Goal: Find specific page/section: Find specific page/section

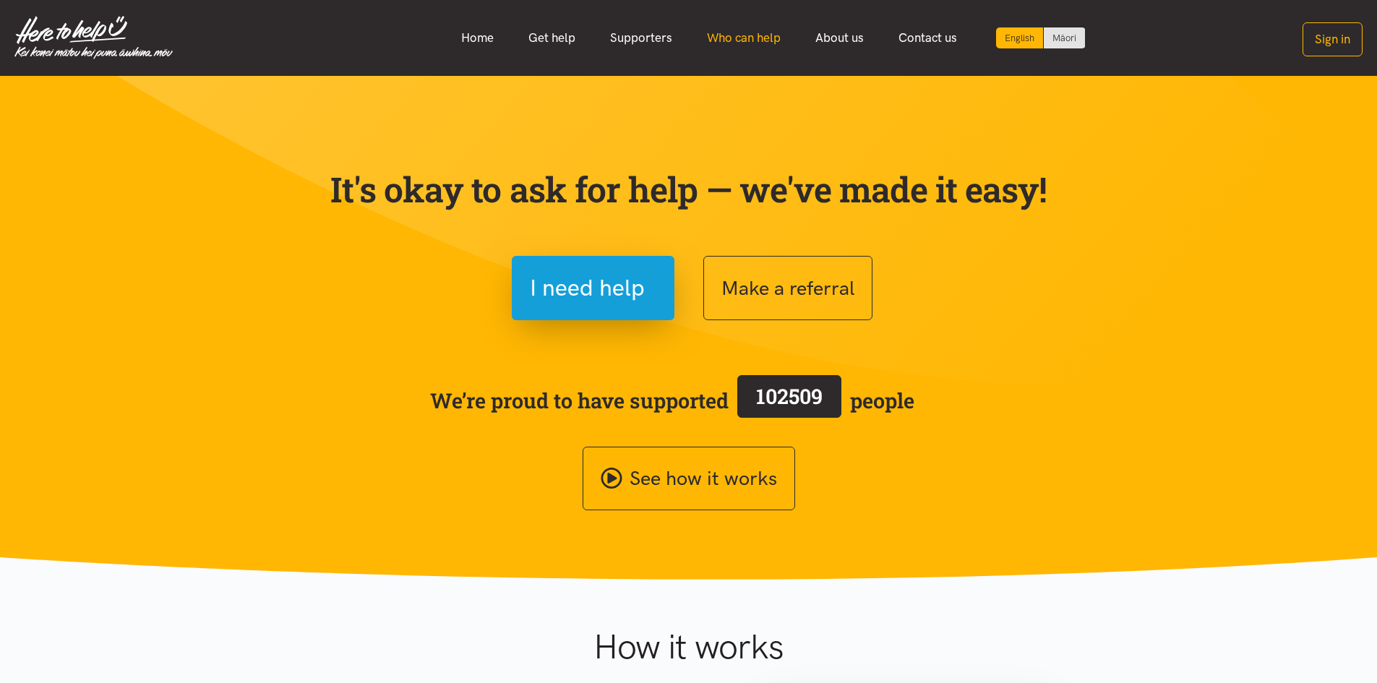
click at [717, 40] on link "Who can help" at bounding box center [744, 37] width 108 height 31
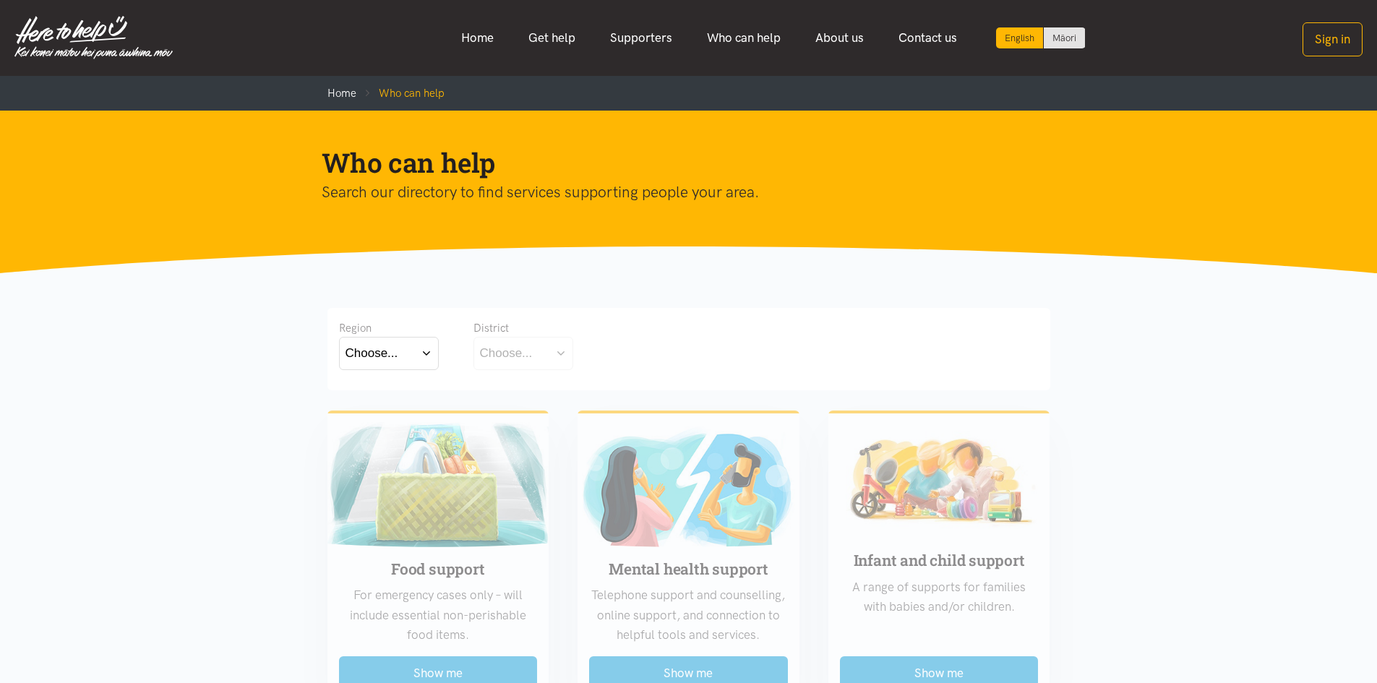
click at [390, 351] on div "Choose..." at bounding box center [372, 353] width 53 height 20
click at [391, 416] on label "[GEOGRAPHIC_DATA]" at bounding box center [389, 417] width 87 height 18
click at [0, 0] on input "[GEOGRAPHIC_DATA]" at bounding box center [0, 0] width 0 height 0
click at [539, 353] on button "Choose..." at bounding box center [546, 353] width 145 height 33
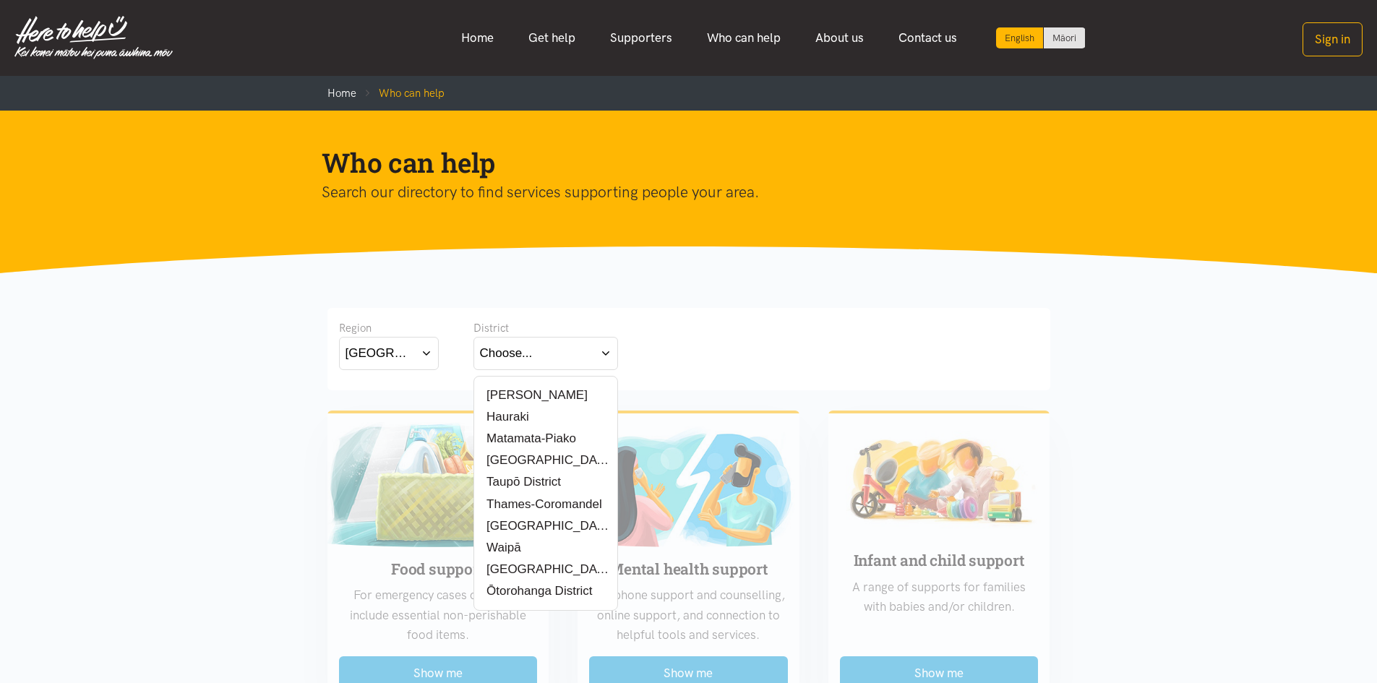
click at [518, 400] on label "[PERSON_NAME]" at bounding box center [534, 395] width 108 height 18
click at [0, 0] on input "[PERSON_NAME]" at bounding box center [0, 0] width 0 height 0
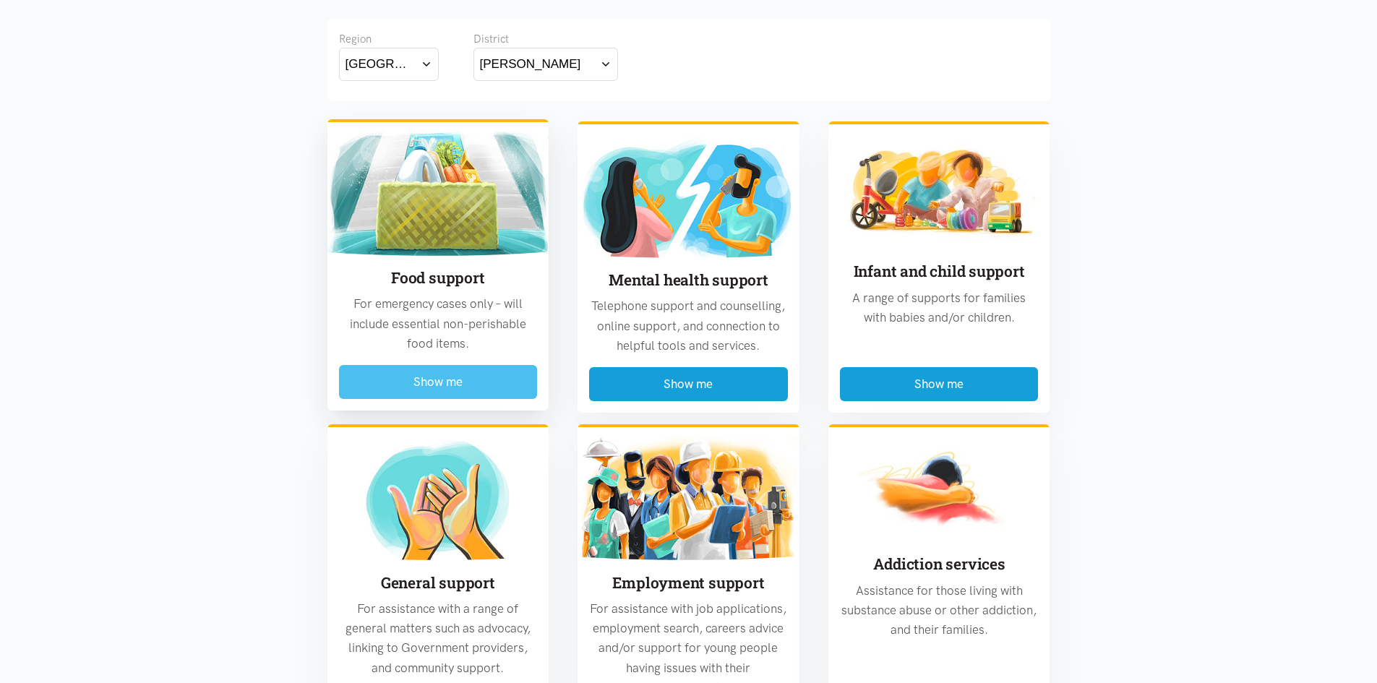
click at [478, 394] on button "Show me" at bounding box center [438, 382] width 199 height 34
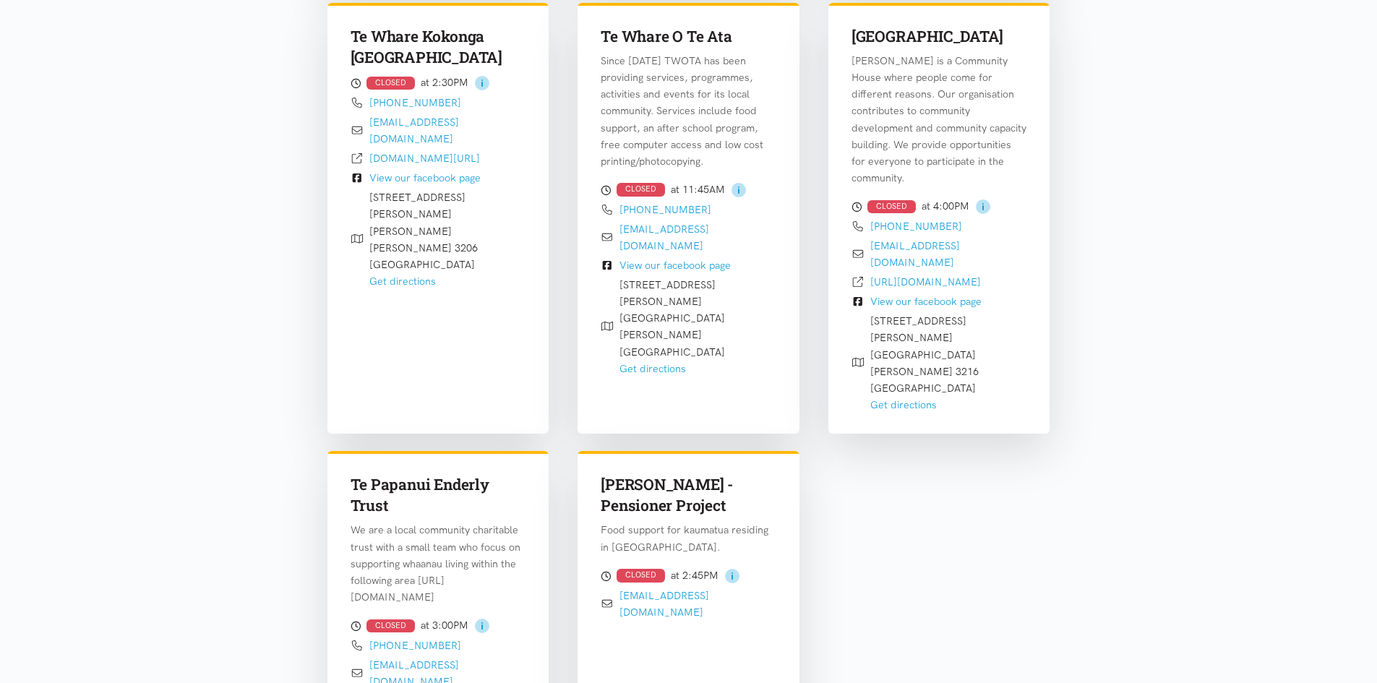
scroll to position [787, 0]
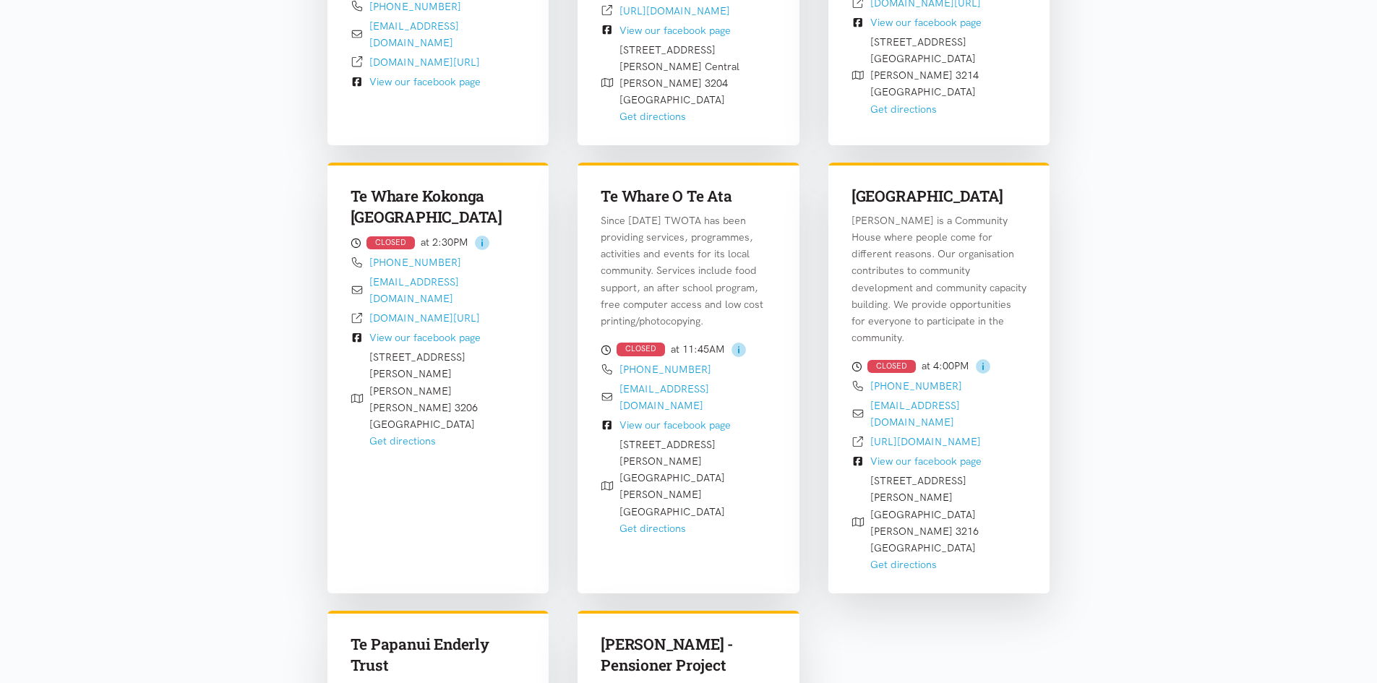
click at [735, 343] on circle at bounding box center [739, 350] width 14 height 14
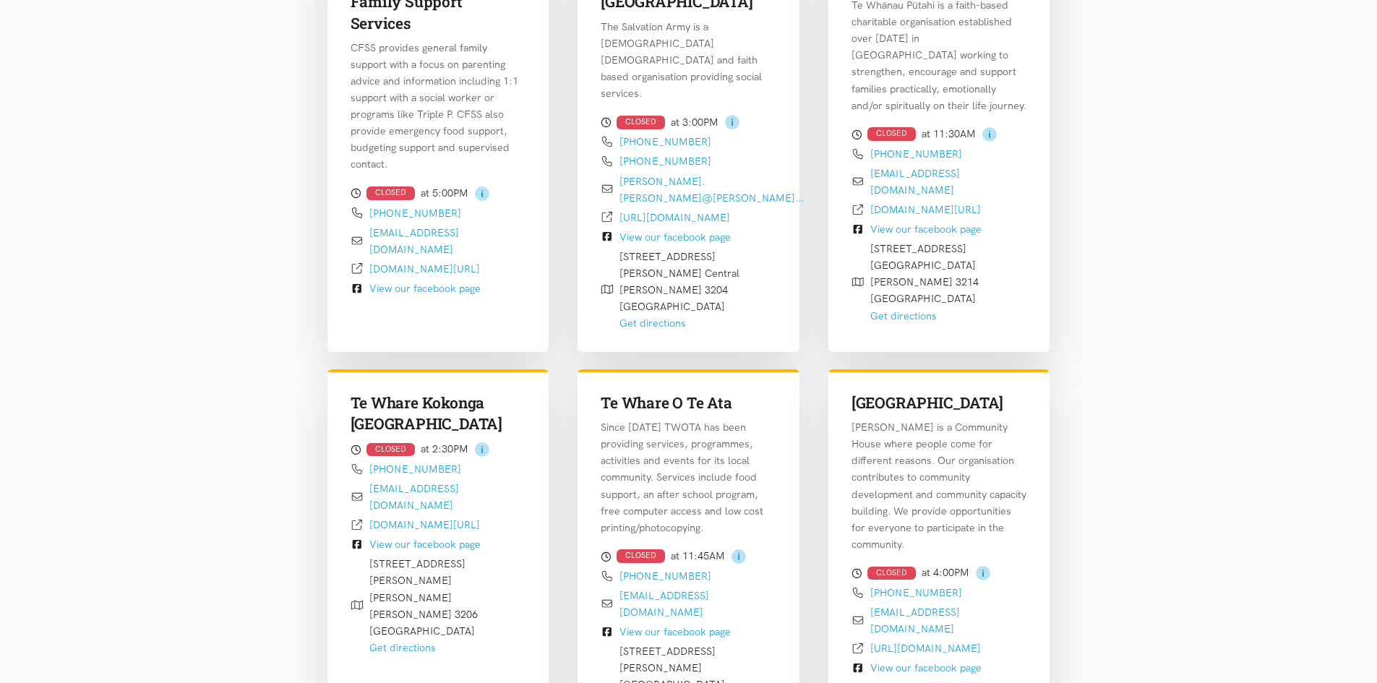
scroll to position [425, 0]
